Goal: Task Accomplishment & Management: Manage account settings

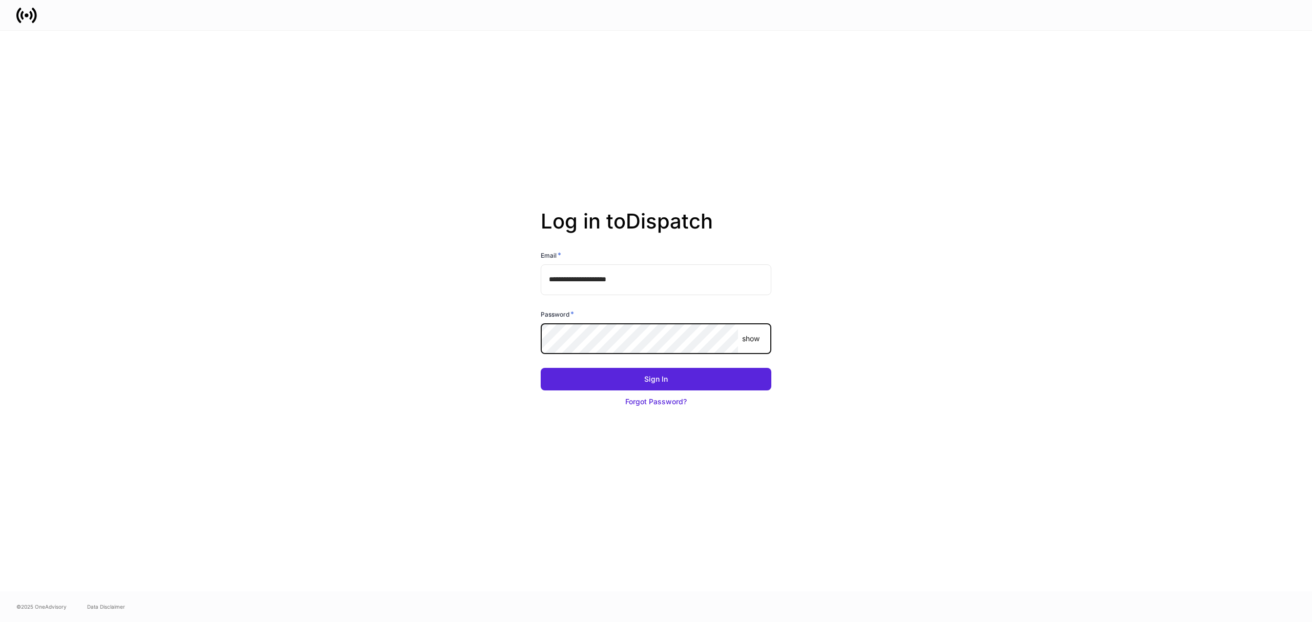
click at [0, 621] on com-1password-button at bounding box center [0, 622] width 0 height 0
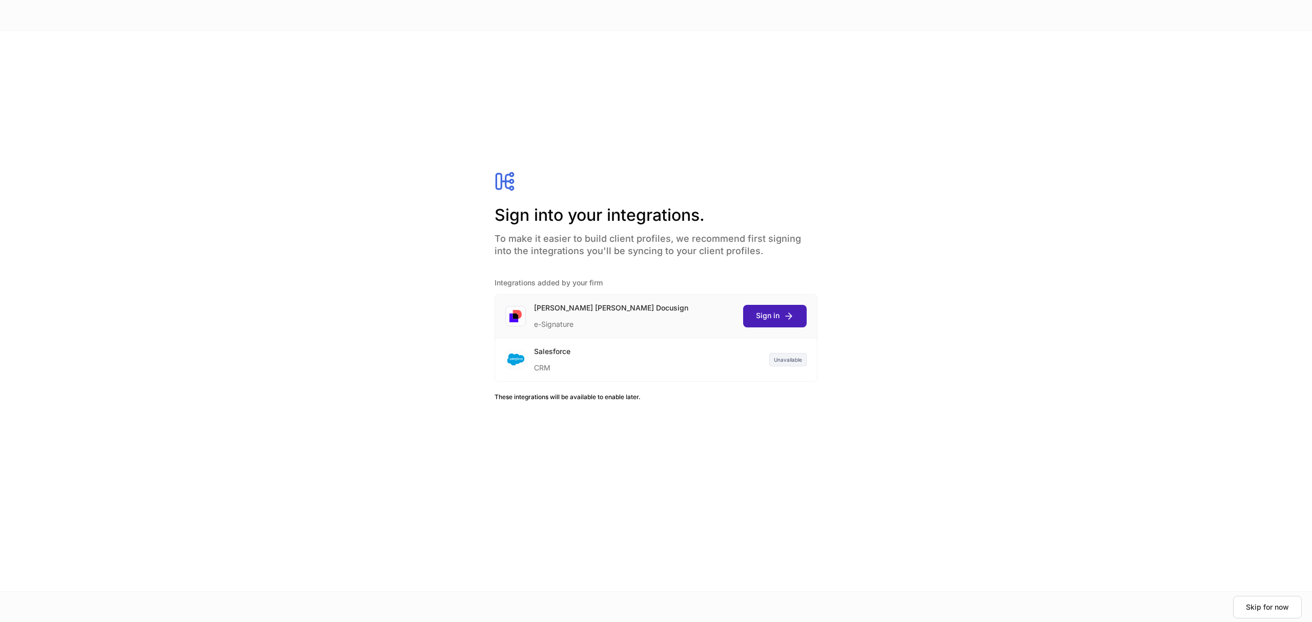
click at [777, 312] on div "Sign in" at bounding box center [775, 315] width 38 height 11
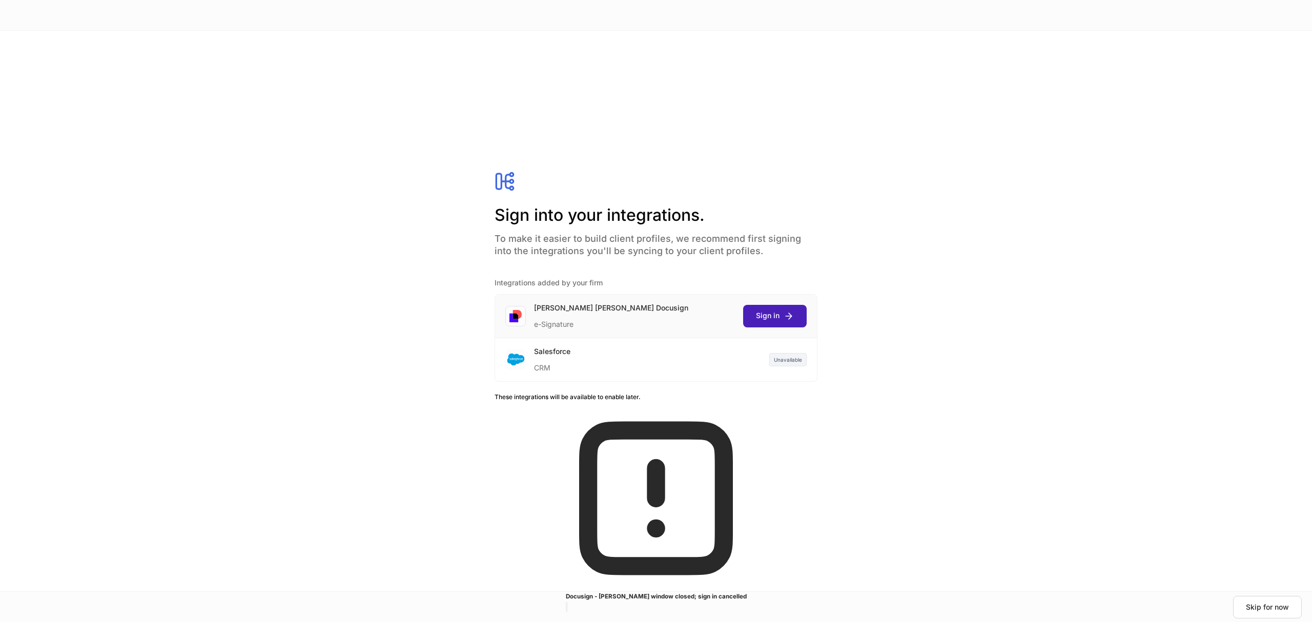
click at [777, 309] on button "Sign in" at bounding box center [775, 316] width 64 height 23
click at [1273, 608] on div "Continue" at bounding box center [1286, 607] width 27 height 10
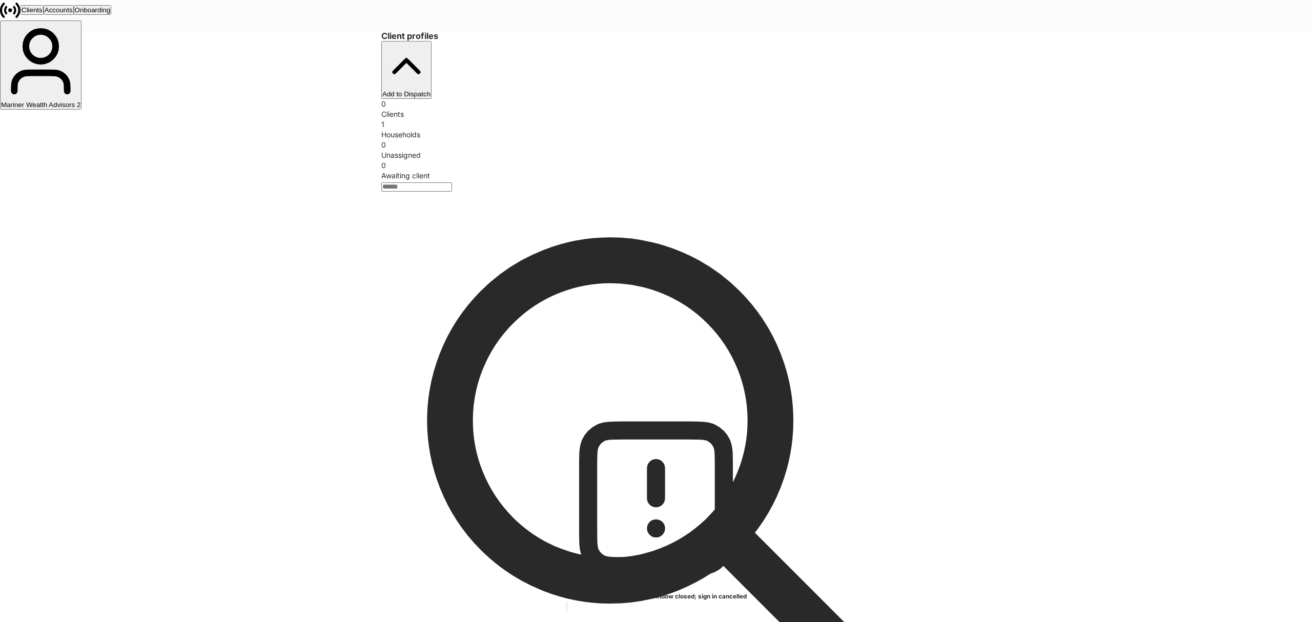
click at [80, 101] on div "Mariner Wealth Advisors 2" at bounding box center [40, 105] width 79 height 8
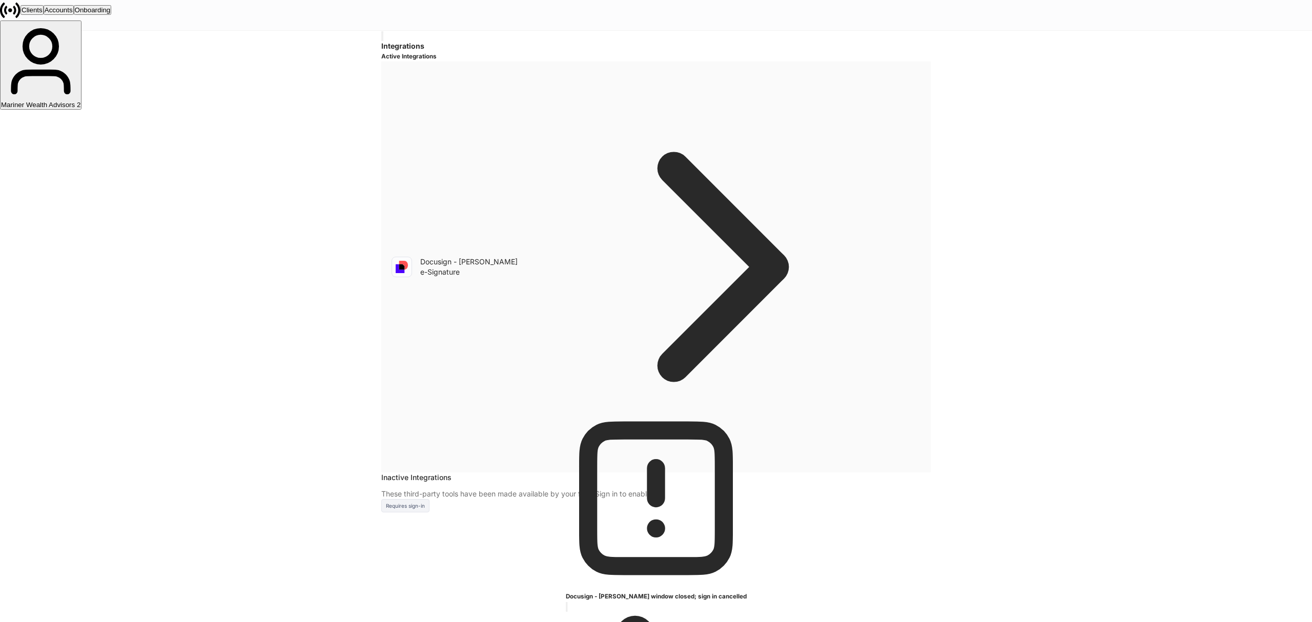
click at [874, 130] on div "Docusign - Schwab e-Signature" at bounding box center [655, 266] width 549 height 411
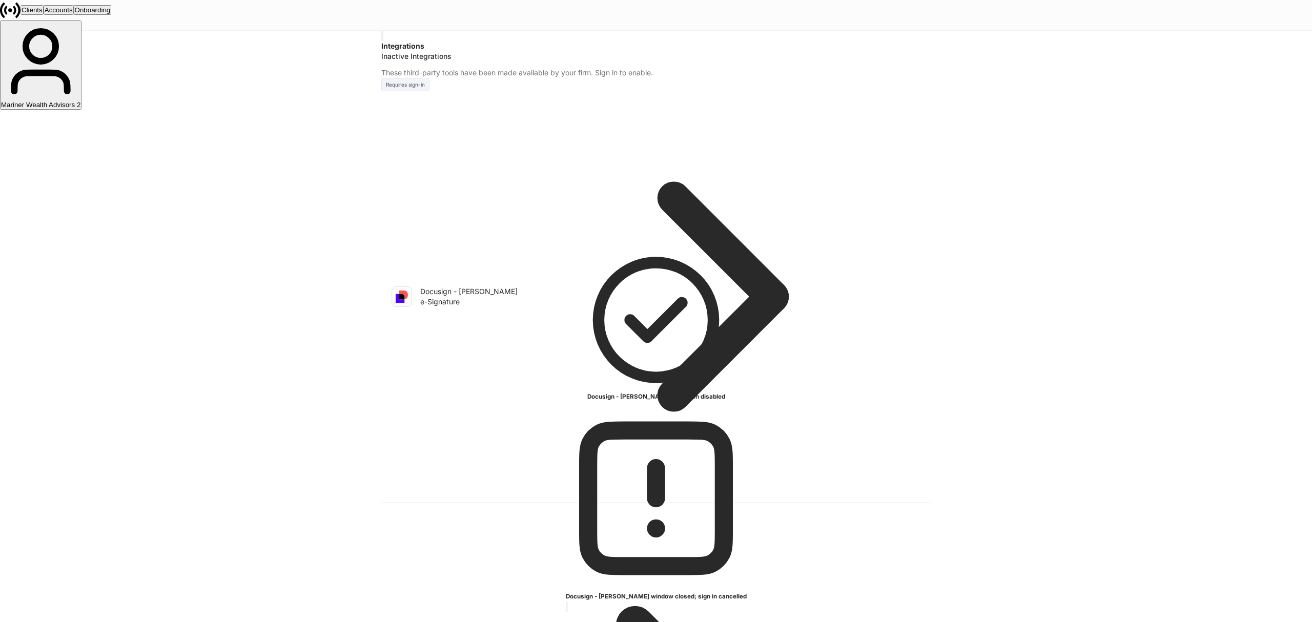
click at [80, 101] on div "Mariner Wealth Advisors 2" at bounding box center [40, 105] width 79 height 8
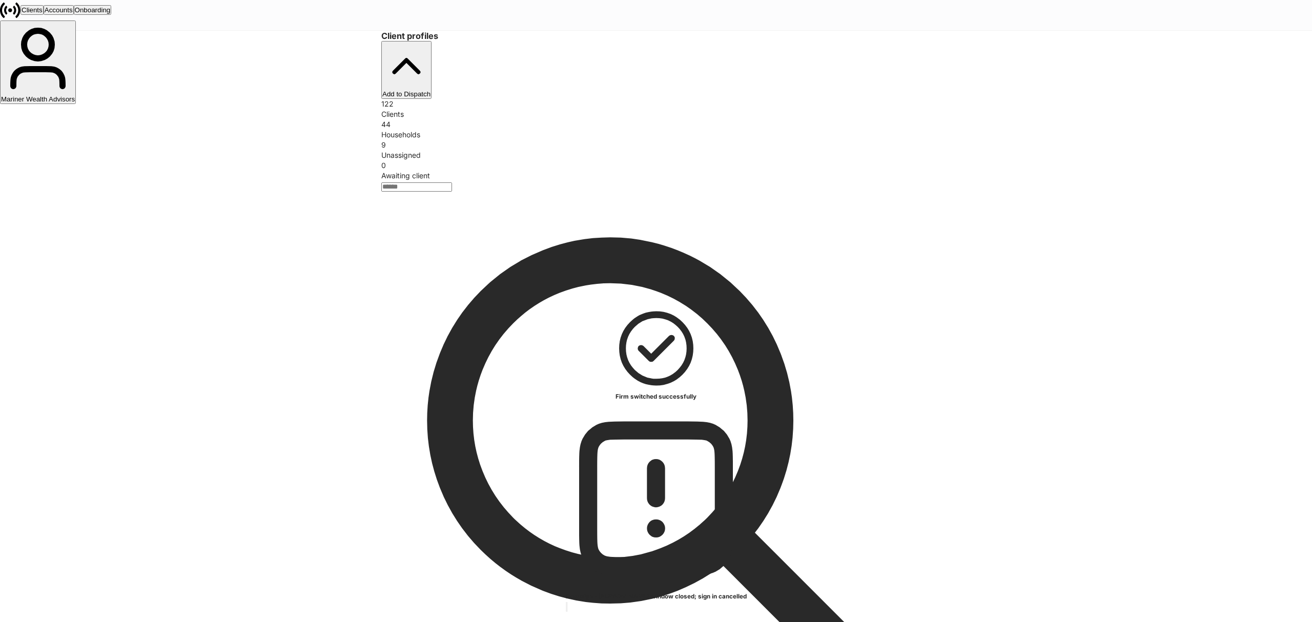
click at [75, 95] on div "Mariner Wealth Advisors" at bounding box center [38, 99] width 74 height 8
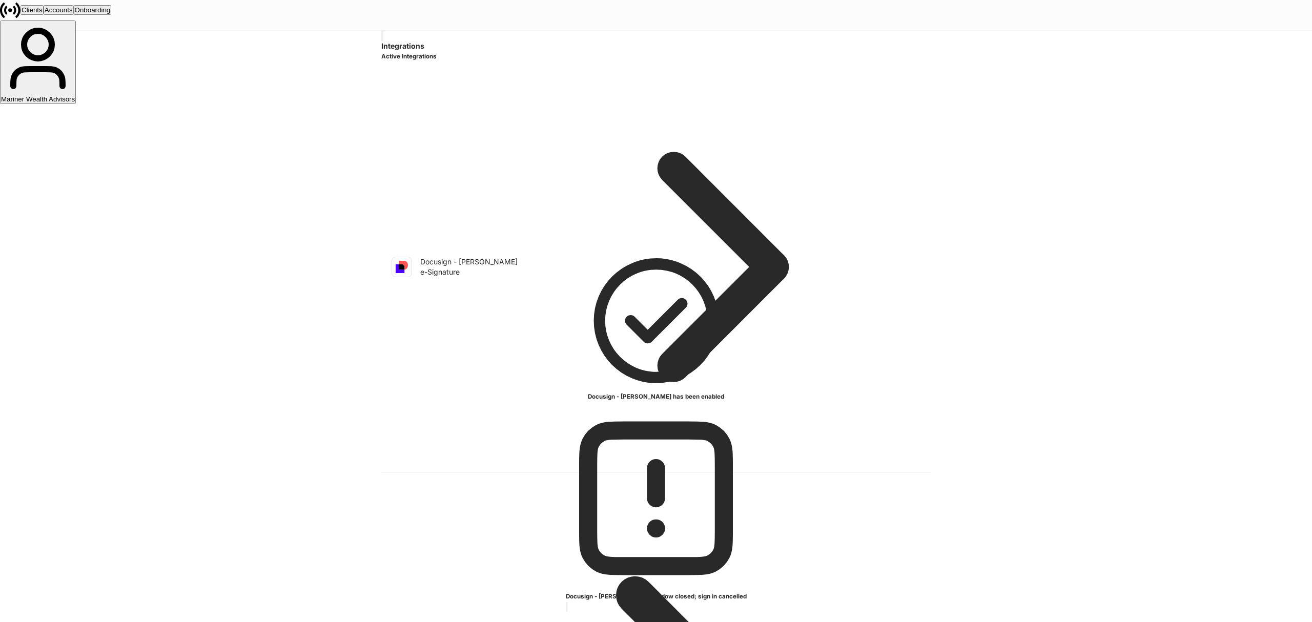
drag, startPoint x: 566, startPoint y: 311, endPoint x: 1183, endPoint y: 156, distance: 636.1
click at [568, 310] on div "Integrations Active Integrations Docusign - Schwab e-Signature Salesforce CRM" at bounding box center [655, 488] width 615 height 915
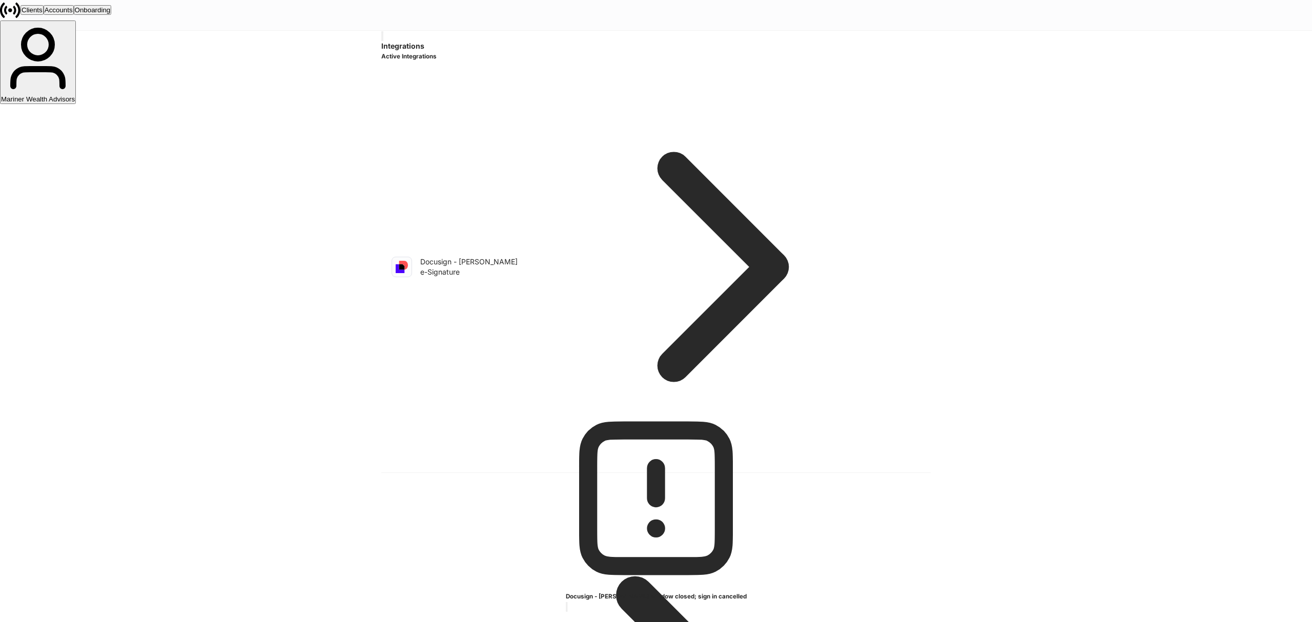
click at [73, 14] on div "Accounts" at bounding box center [59, 10] width 28 height 8
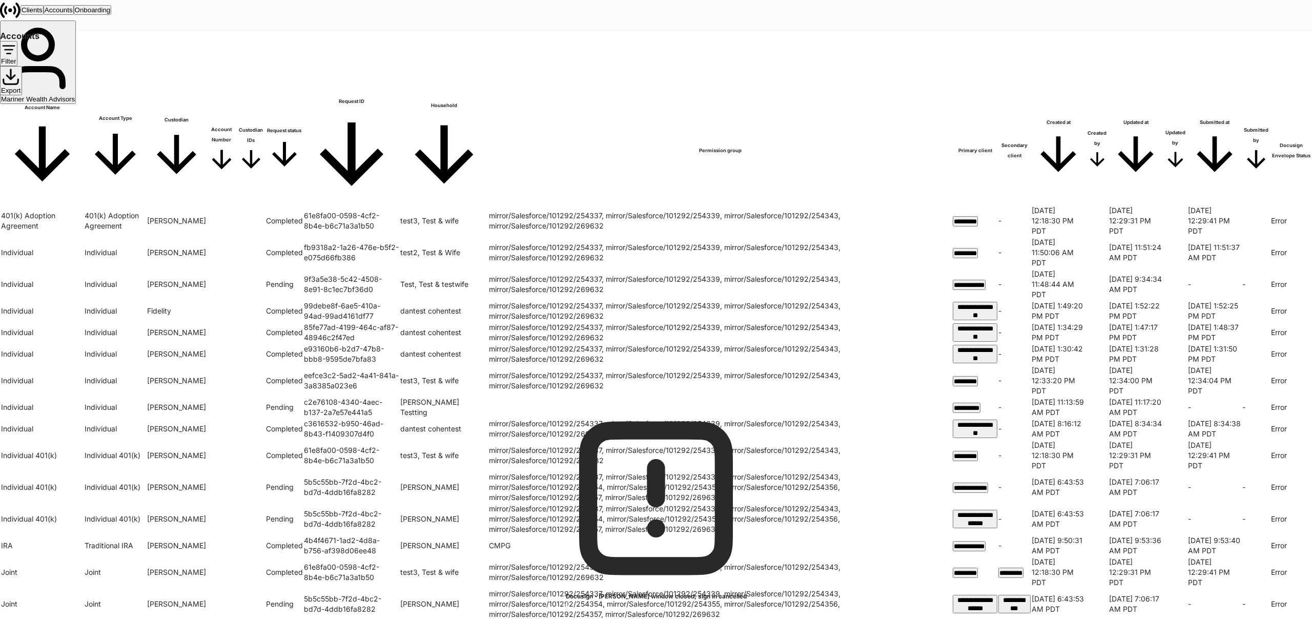
click at [111, 11] on div "Onboarding" at bounding box center [93, 10] width 36 height 8
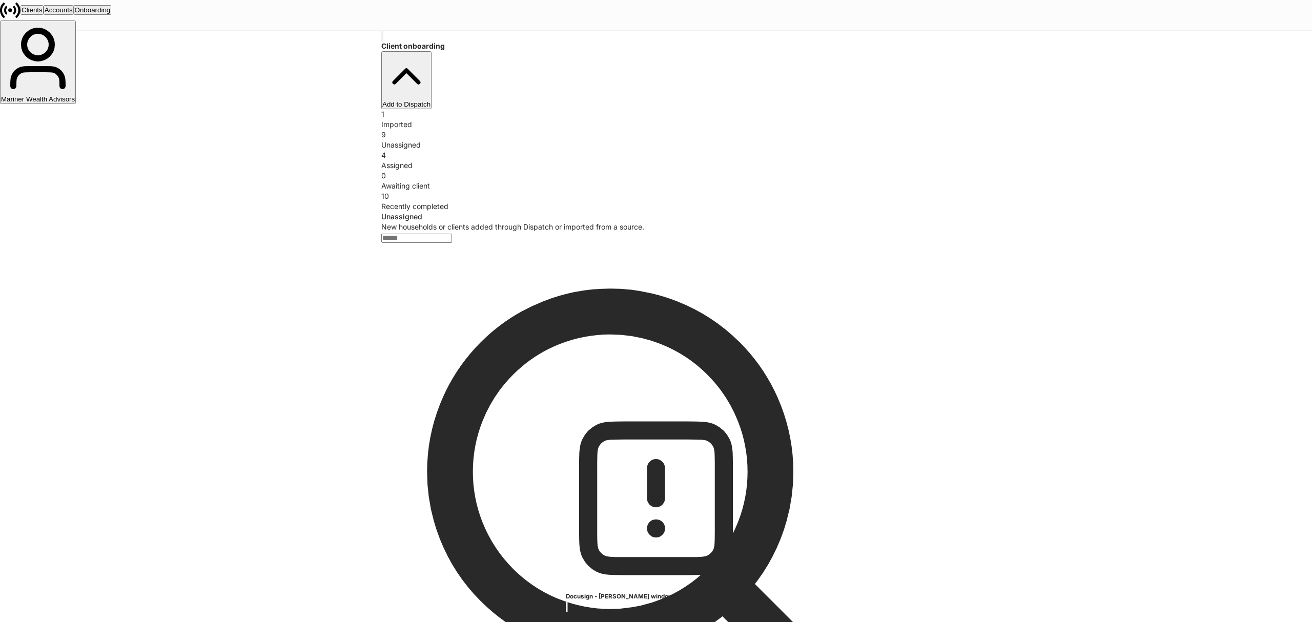
click at [382, 38] on icon "button" at bounding box center [382, 38] width 0 height 0
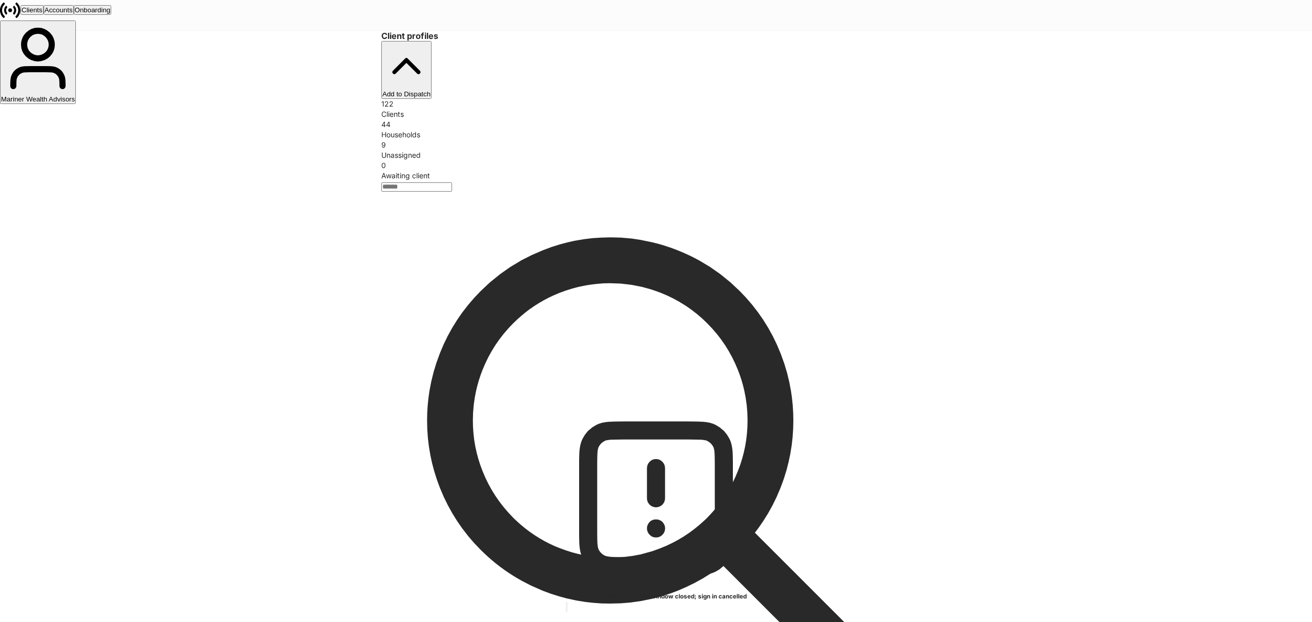
click at [43, 14] on div "Clients" at bounding box center [32, 10] width 21 height 8
click at [452, 182] on input "search" at bounding box center [416, 186] width 71 height 9
type input "*******"
click at [699, 150] on div "Unassigned" at bounding box center [655, 155] width 549 height 10
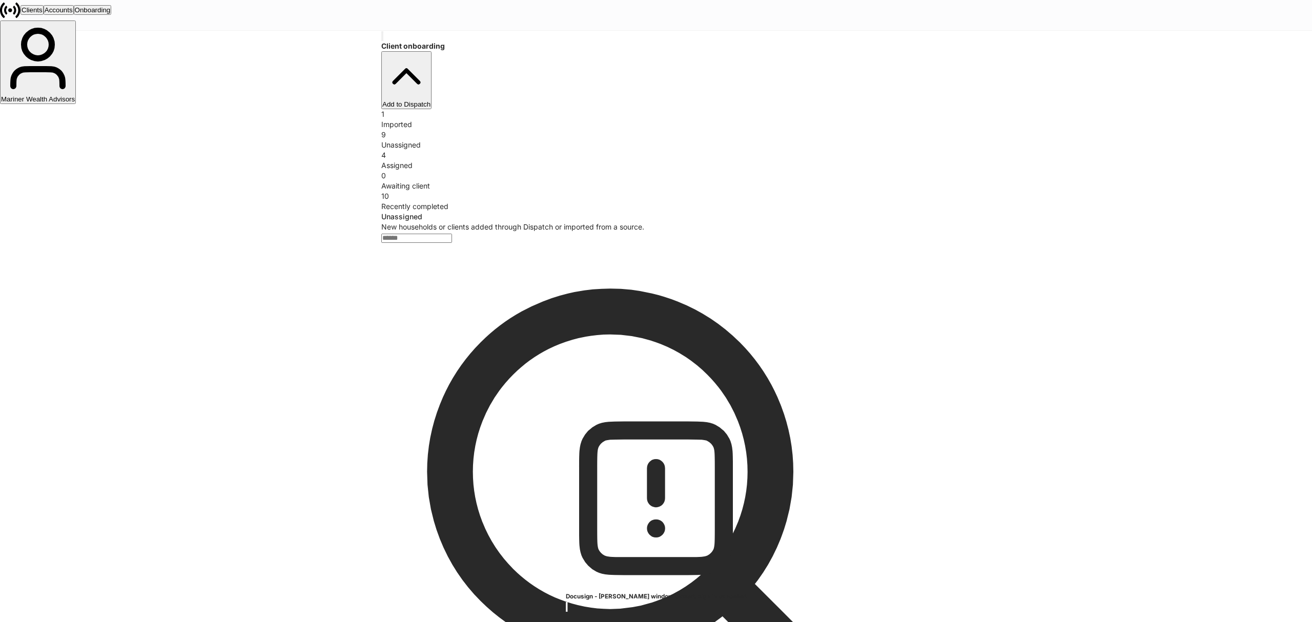
click at [630, 160] on div "Assigned" at bounding box center [655, 165] width 549 height 10
click at [536, 140] on div "Unassigned" at bounding box center [655, 145] width 549 height 10
click at [855, 201] on div "Recently completed" at bounding box center [655, 206] width 549 height 10
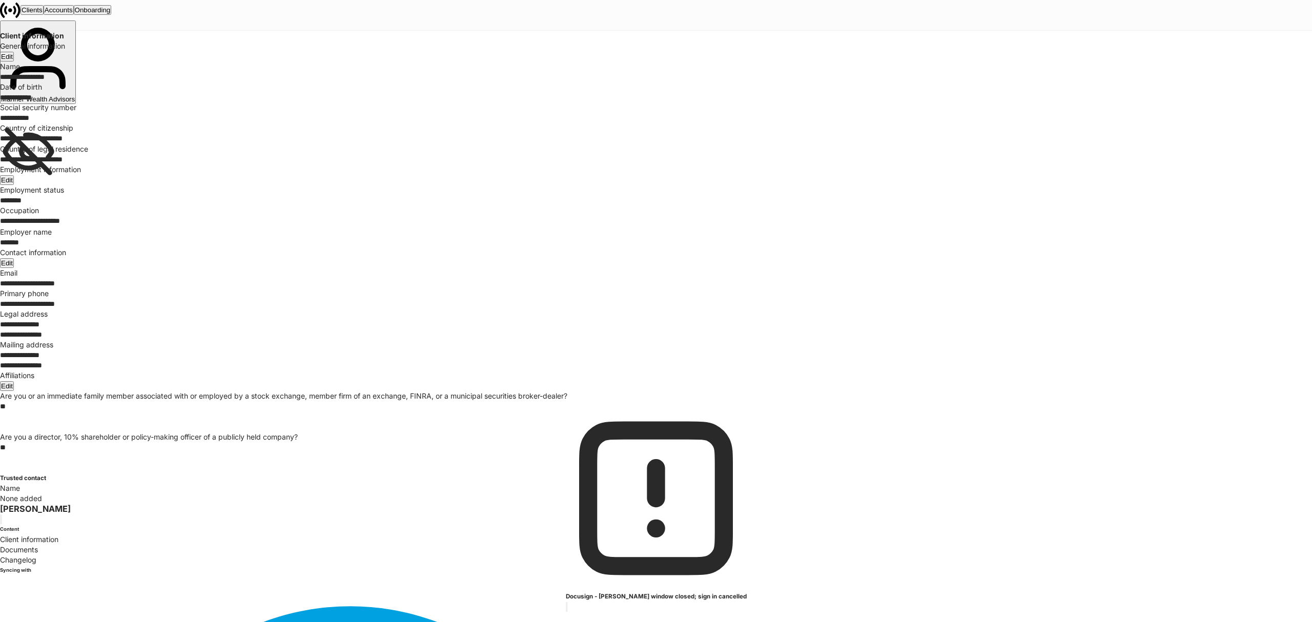
click at [41, 555] on p "Changelog" at bounding box center [656, 560] width 1312 height 10
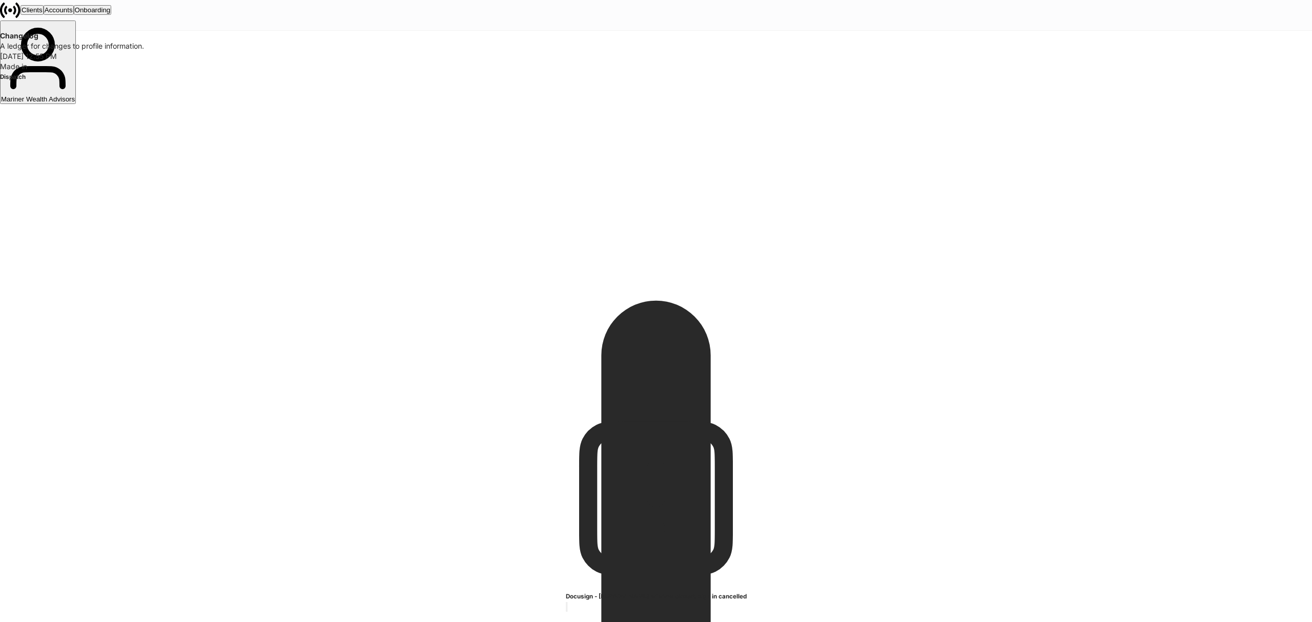
click at [43, 11] on div "Clients" at bounding box center [32, 10] width 21 height 8
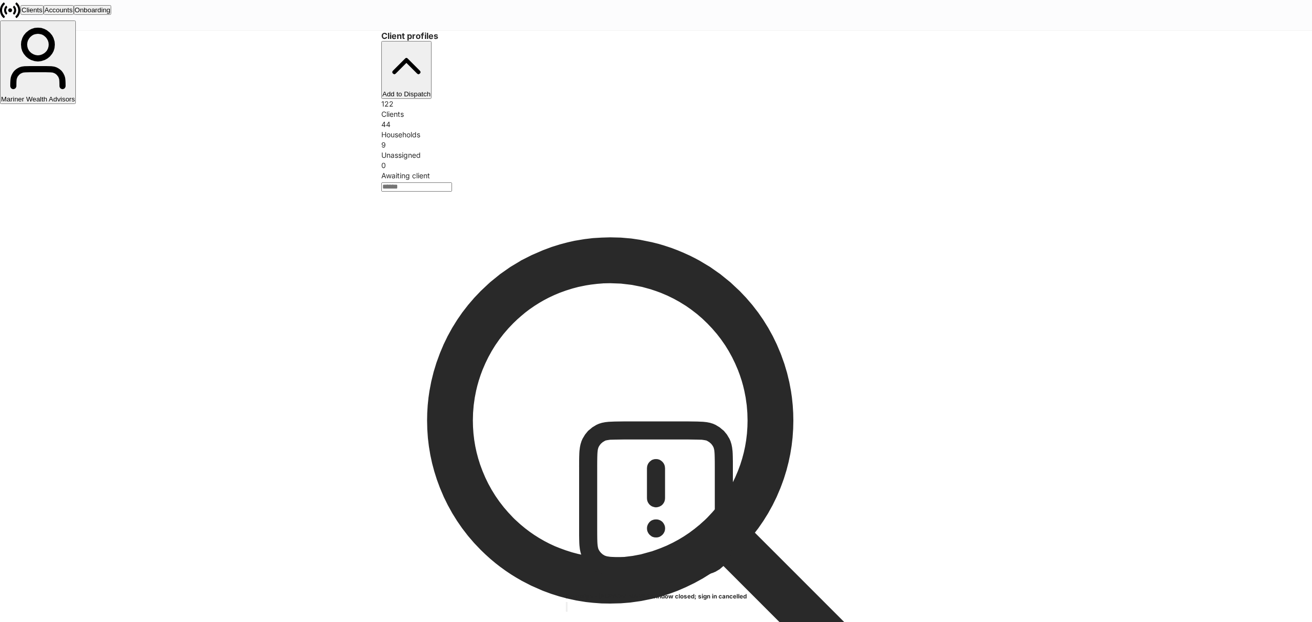
click at [452, 182] on input "search" at bounding box center [416, 186] width 71 height 9
type input "******"
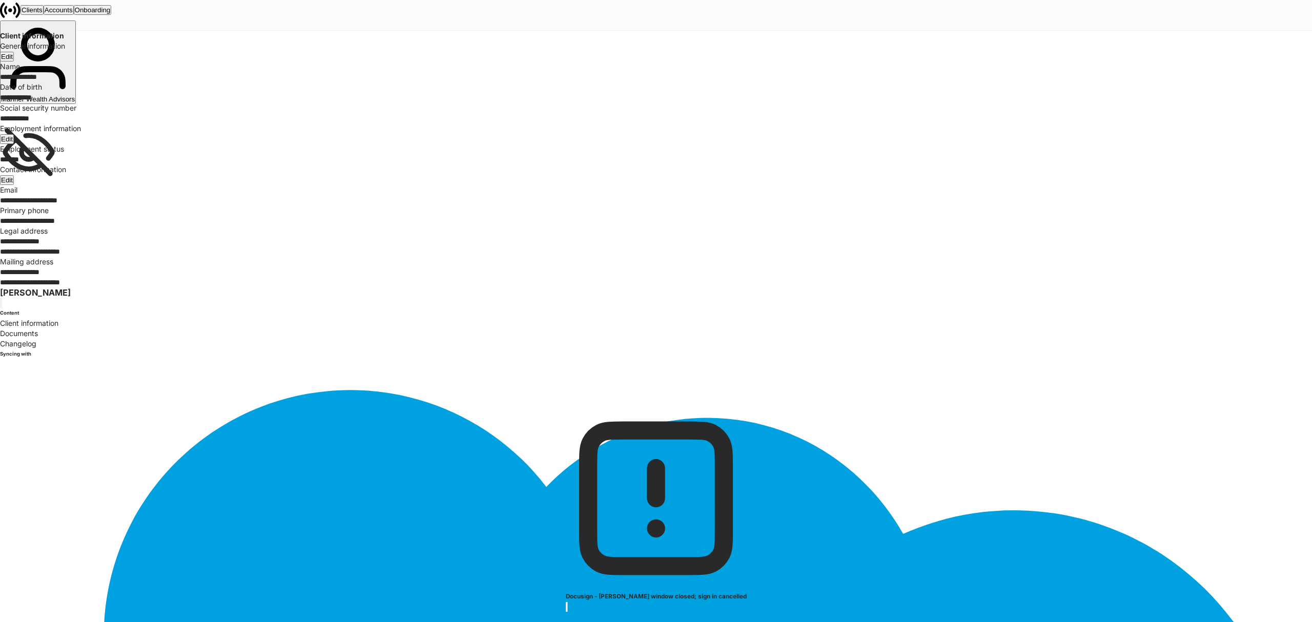
click at [37, 339] on p "Changelog" at bounding box center [656, 344] width 1312 height 10
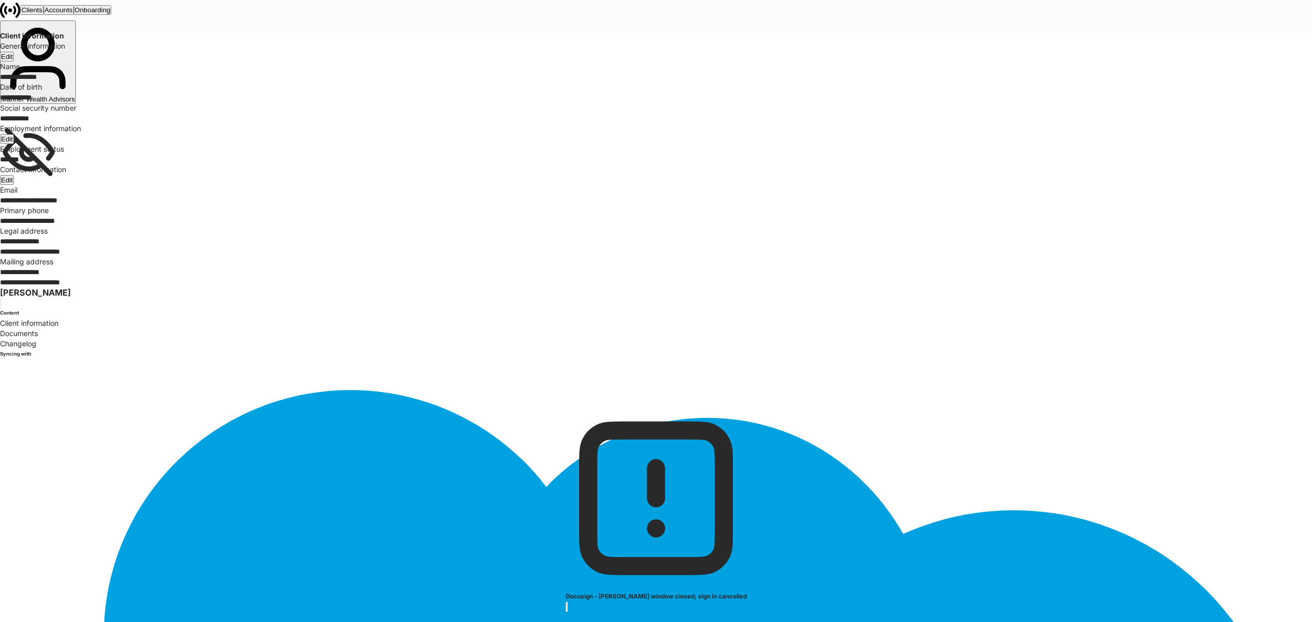
click at [57, 180] on icon at bounding box center [28, 151] width 57 height 57
click at [47, 339] on p "Changelog" at bounding box center [656, 344] width 1312 height 10
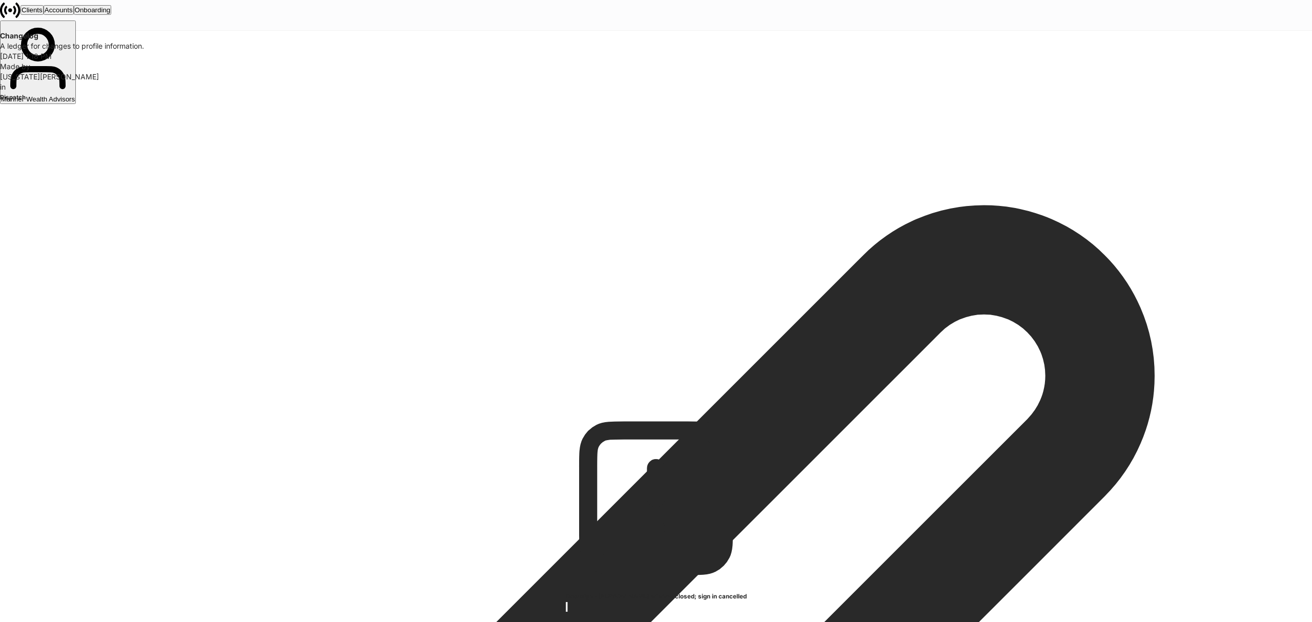
click at [111, 14] on div "Onboarding" at bounding box center [93, 10] width 36 height 8
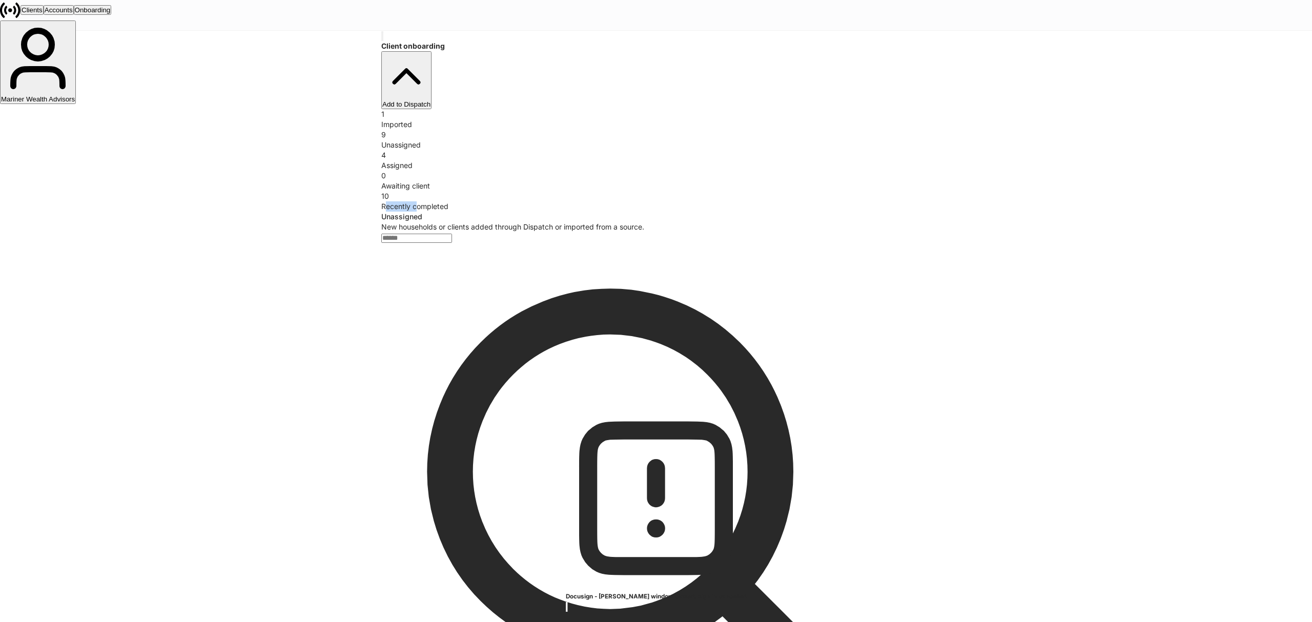
click at [849, 201] on div "Recently completed" at bounding box center [655, 206] width 549 height 10
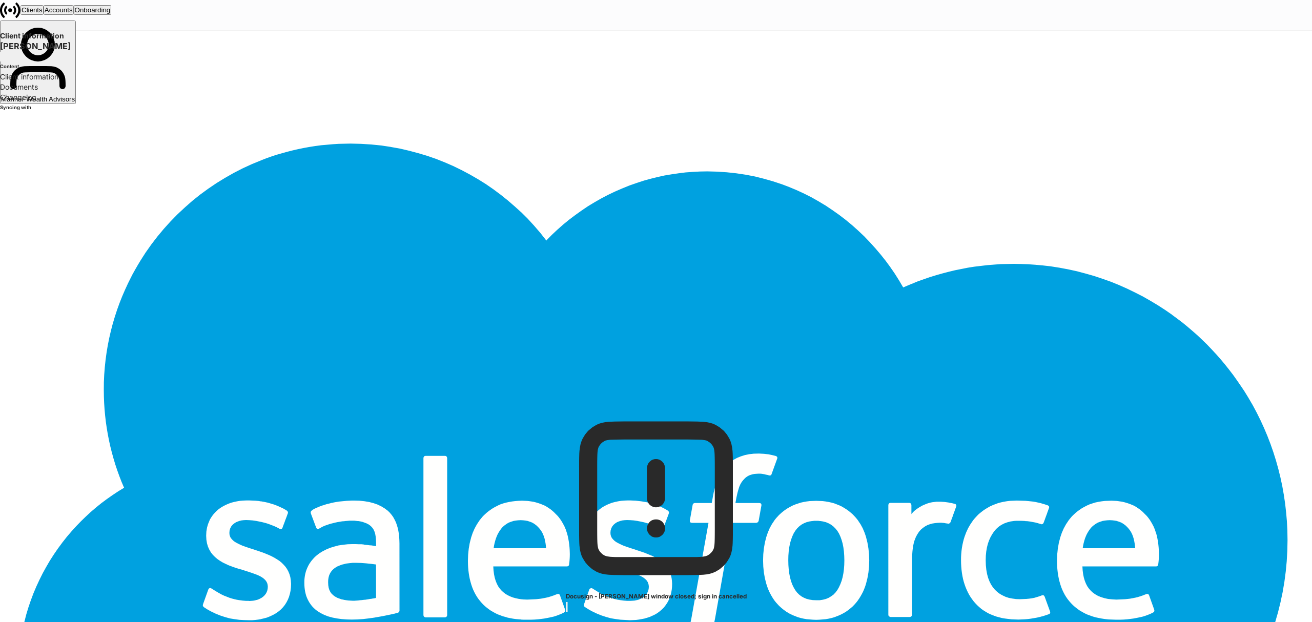
drag, startPoint x: 71, startPoint y: 402, endPoint x: 70, endPoint y: 409, distance: 7.2
